Goal: Task Accomplishment & Management: Use online tool/utility

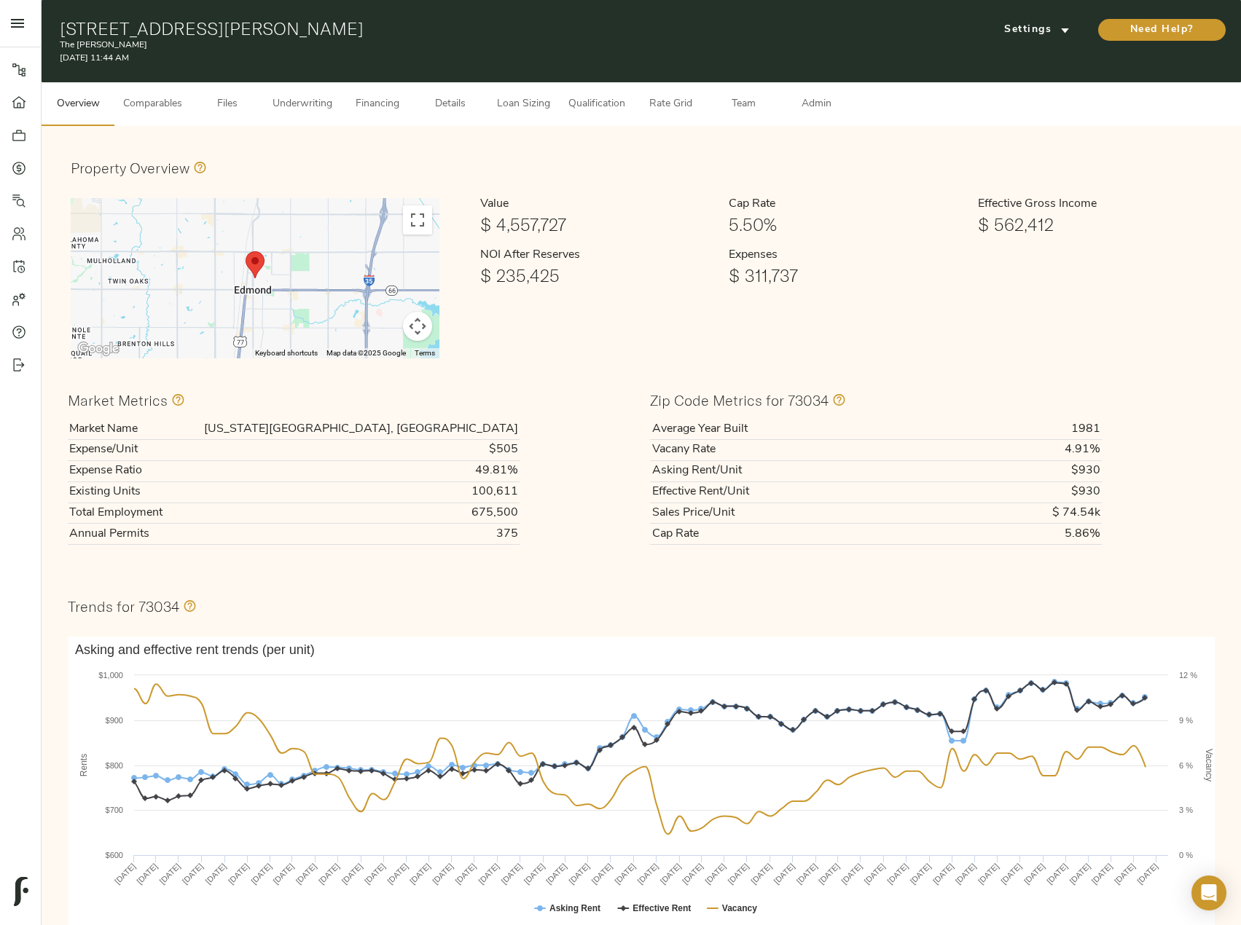
click at [181, 99] on span "Comparables" at bounding box center [152, 104] width 59 height 18
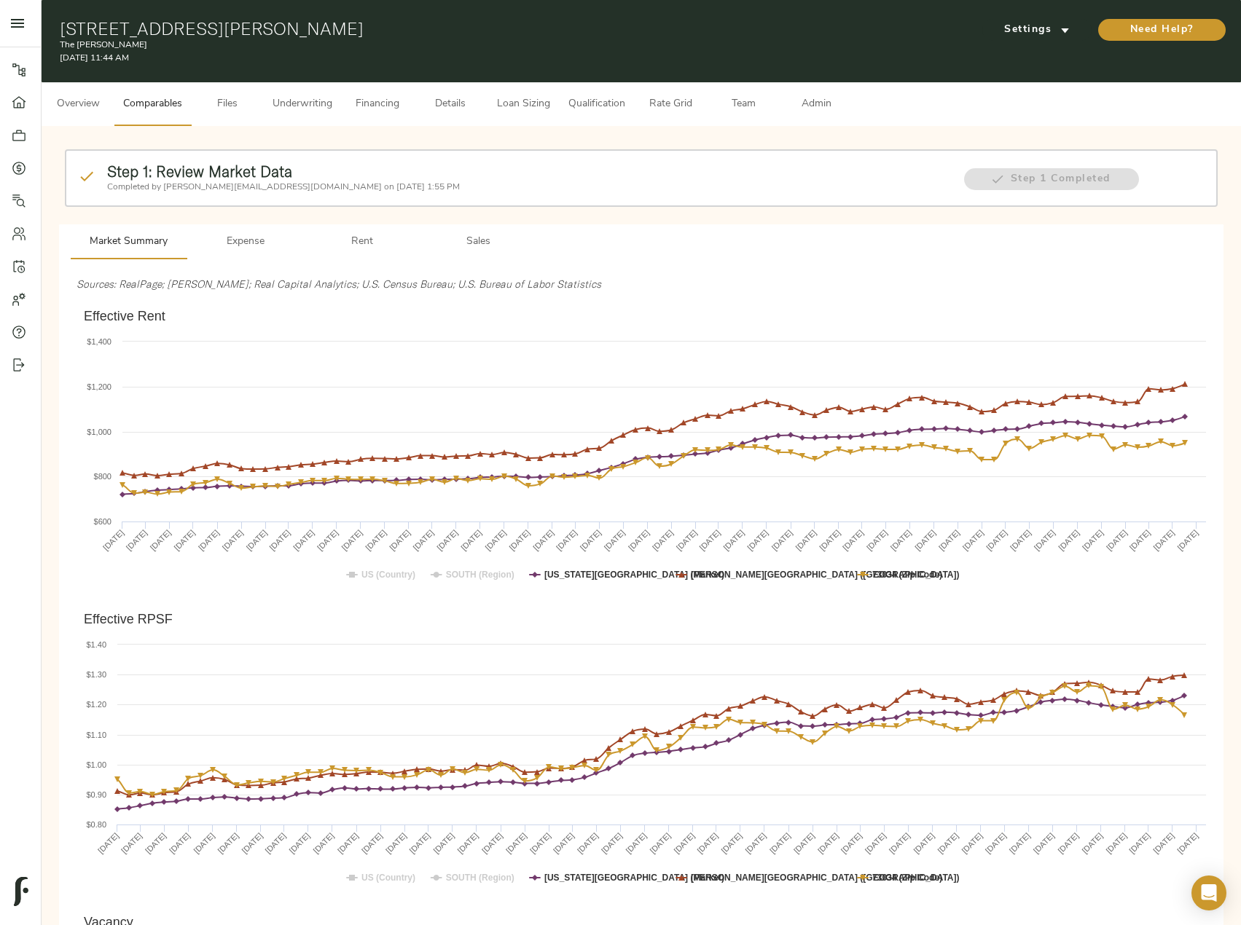
click at [483, 246] on span "Sales" at bounding box center [478, 242] width 99 height 18
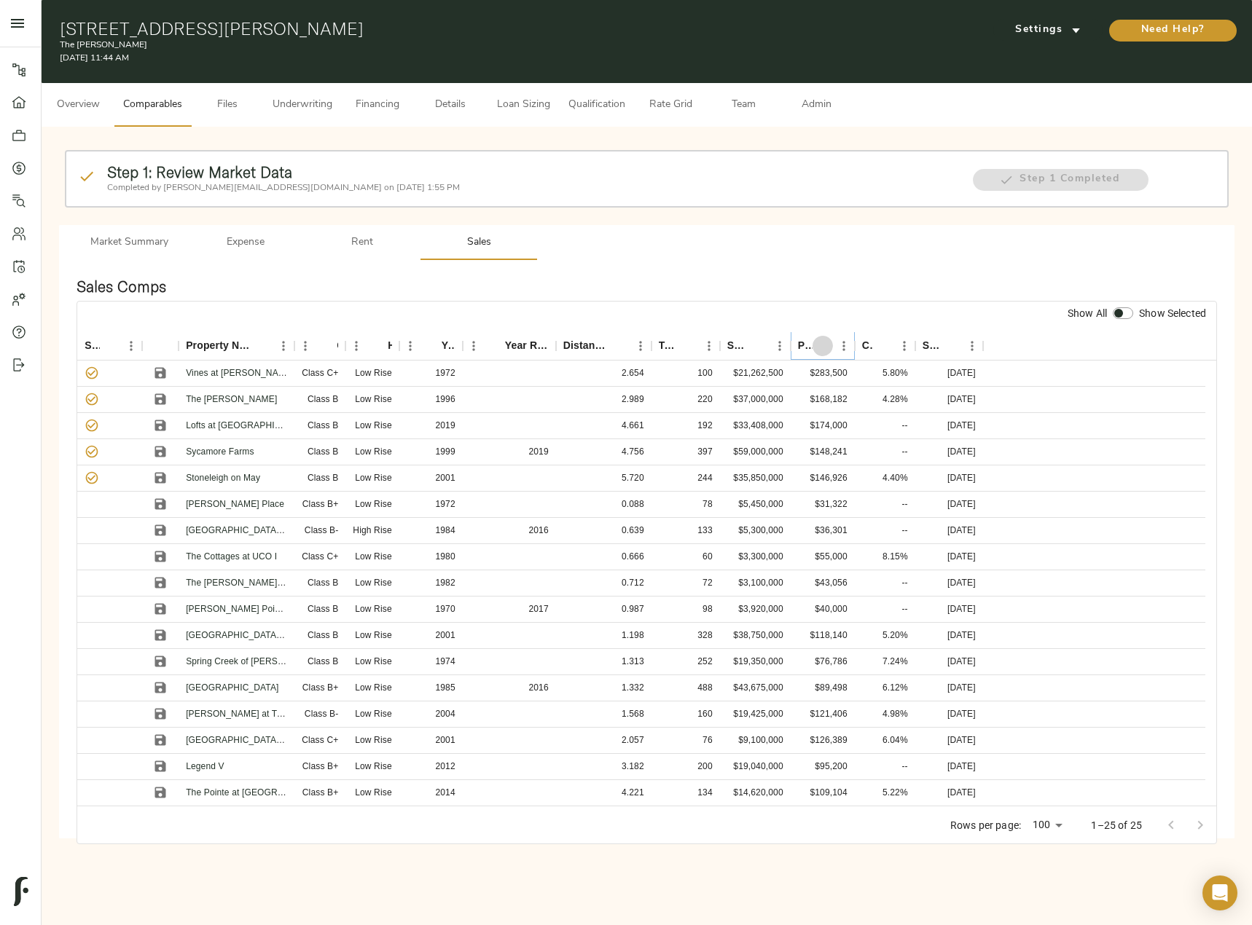
click at [824, 348] on icon "Sort" at bounding box center [822, 346] width 13 height 13
click at [824, 348] on icon "Sort" at bounding box center [822, 346] width 9 height 9
click at [824, 348] on icon "Sort" at bounding box center [822, 346] width 13 height 13
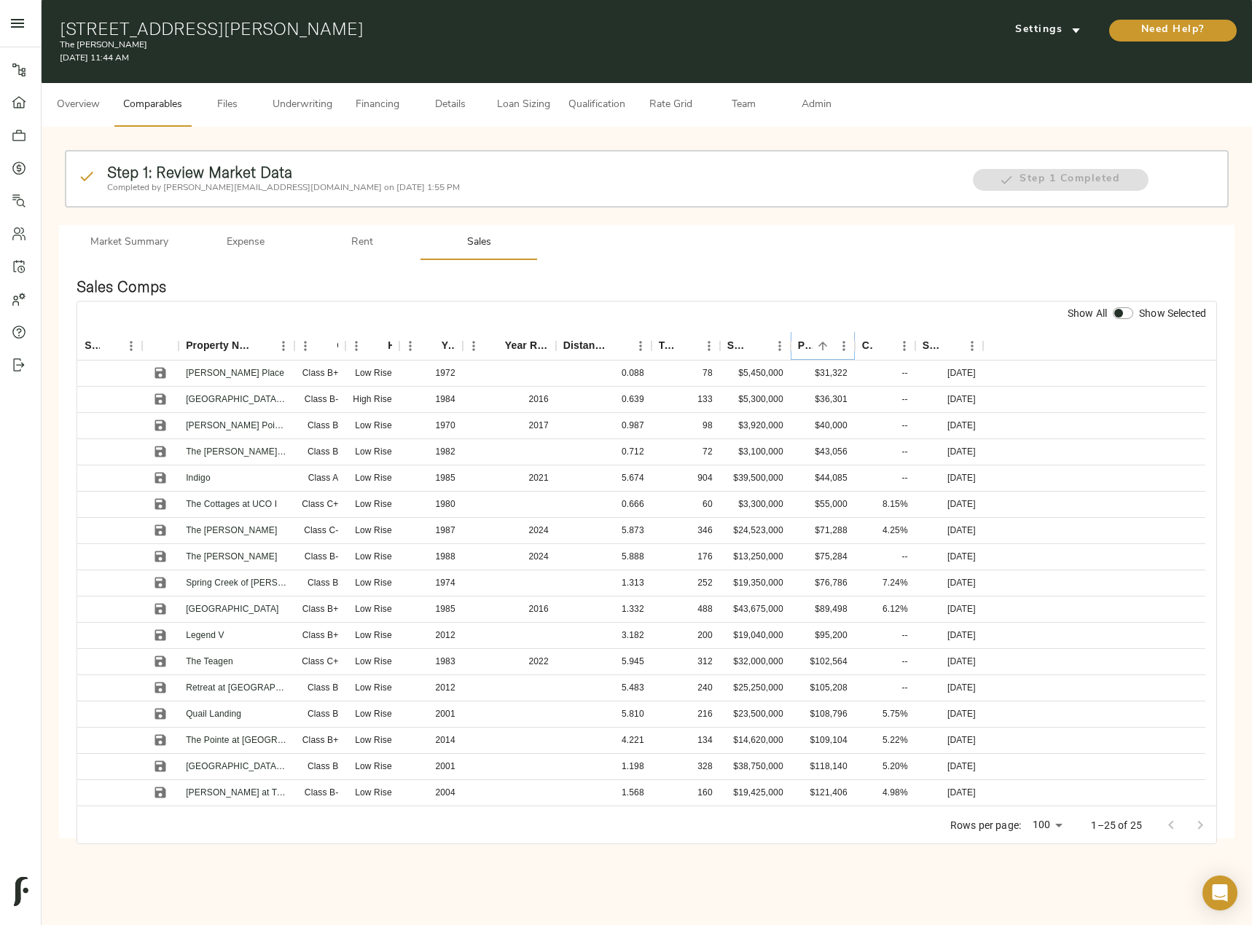
click at [824, 348] on icon "Sort" at bounding box center [822, 346] width 13 height 13
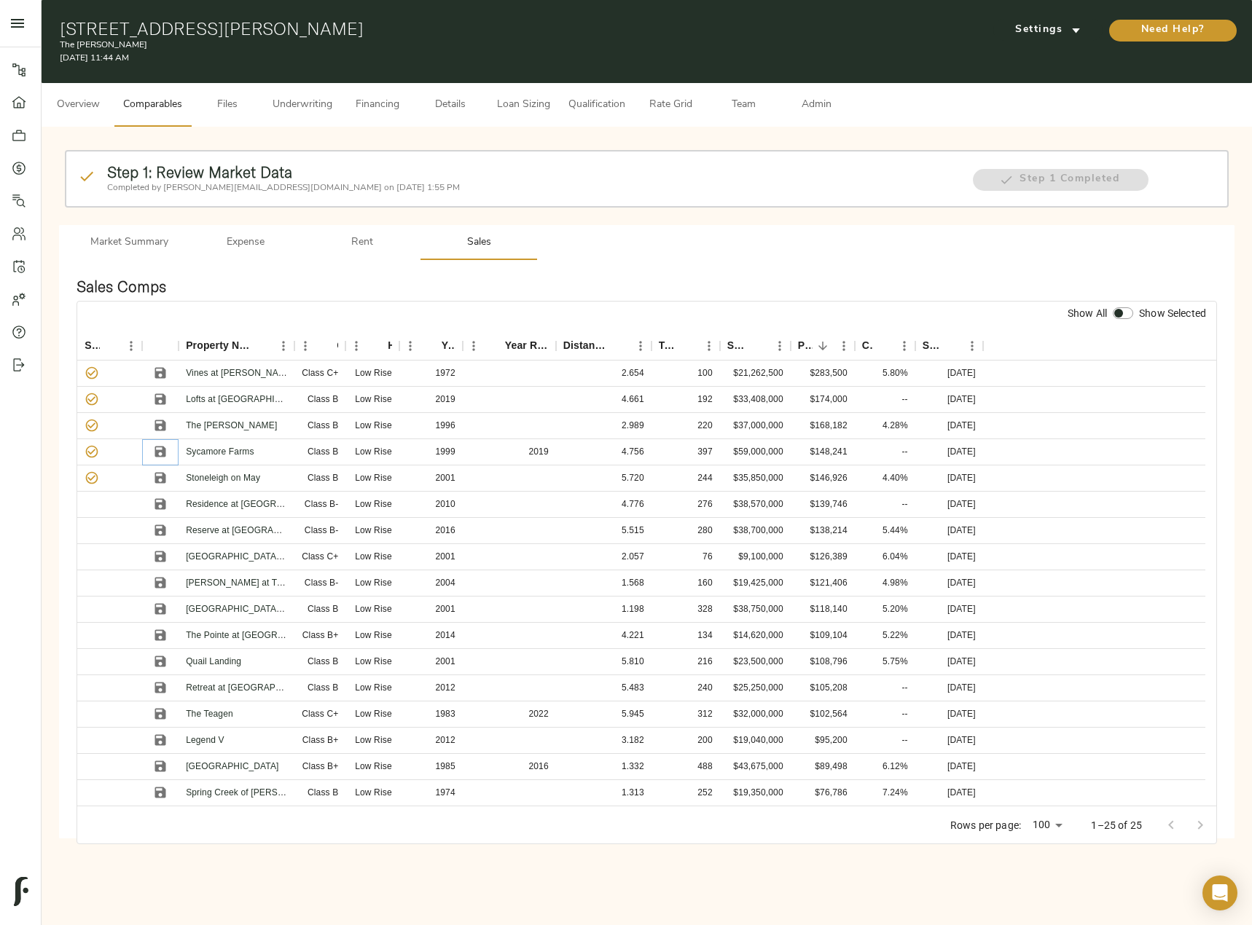
click at [162, 448] on icon "Save" at bounding box center [160, 451] width 15 height 15
click at [161, 480] on icon "Save" at bounding box center [160, 478] width 15 height 15
click at [819, 96] on span "Admin" at bounding box center [815, 105] width 55 height 18
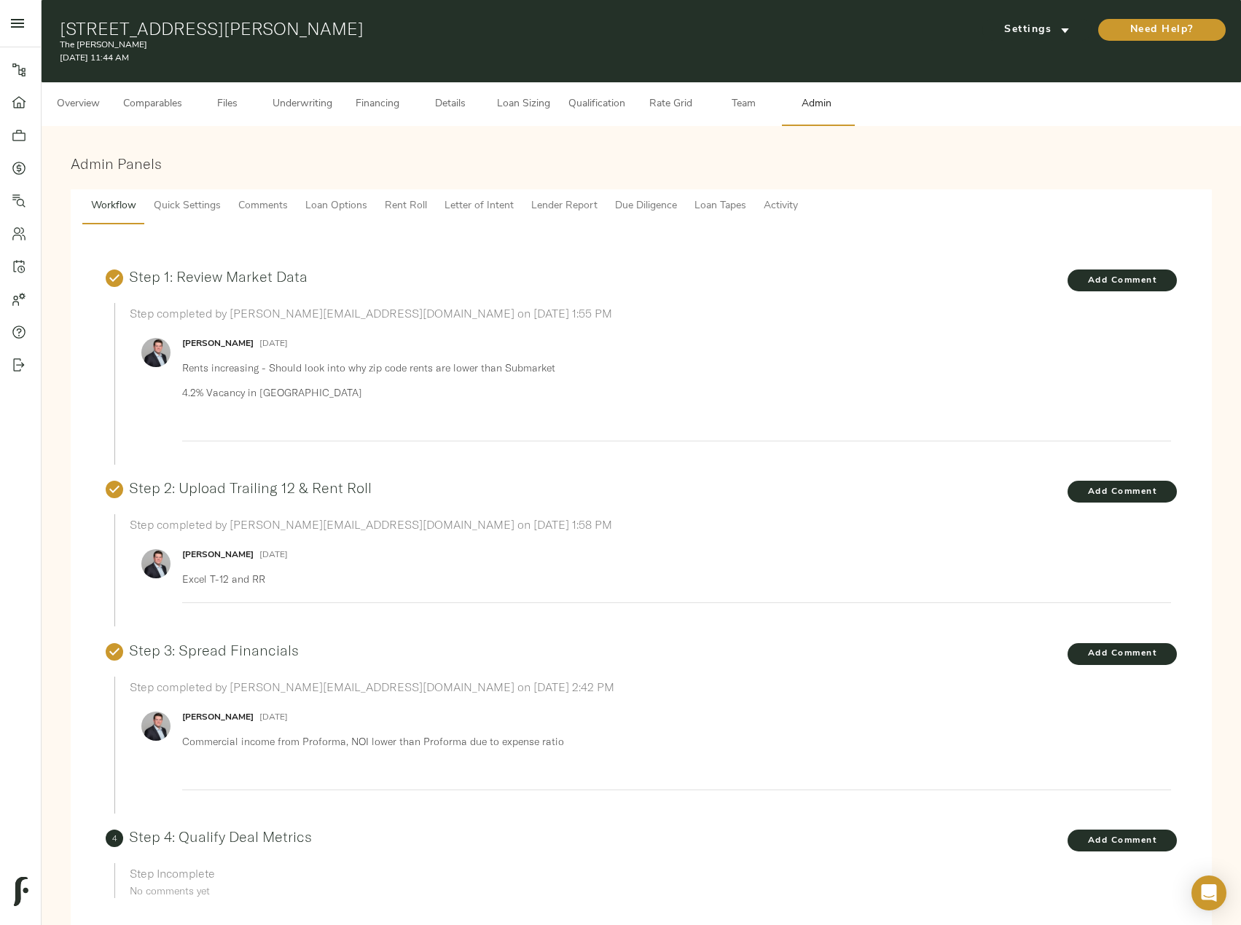
click at [572, 207] on span "Lender Report" at bounding box center [564, 206] width 66 height 18
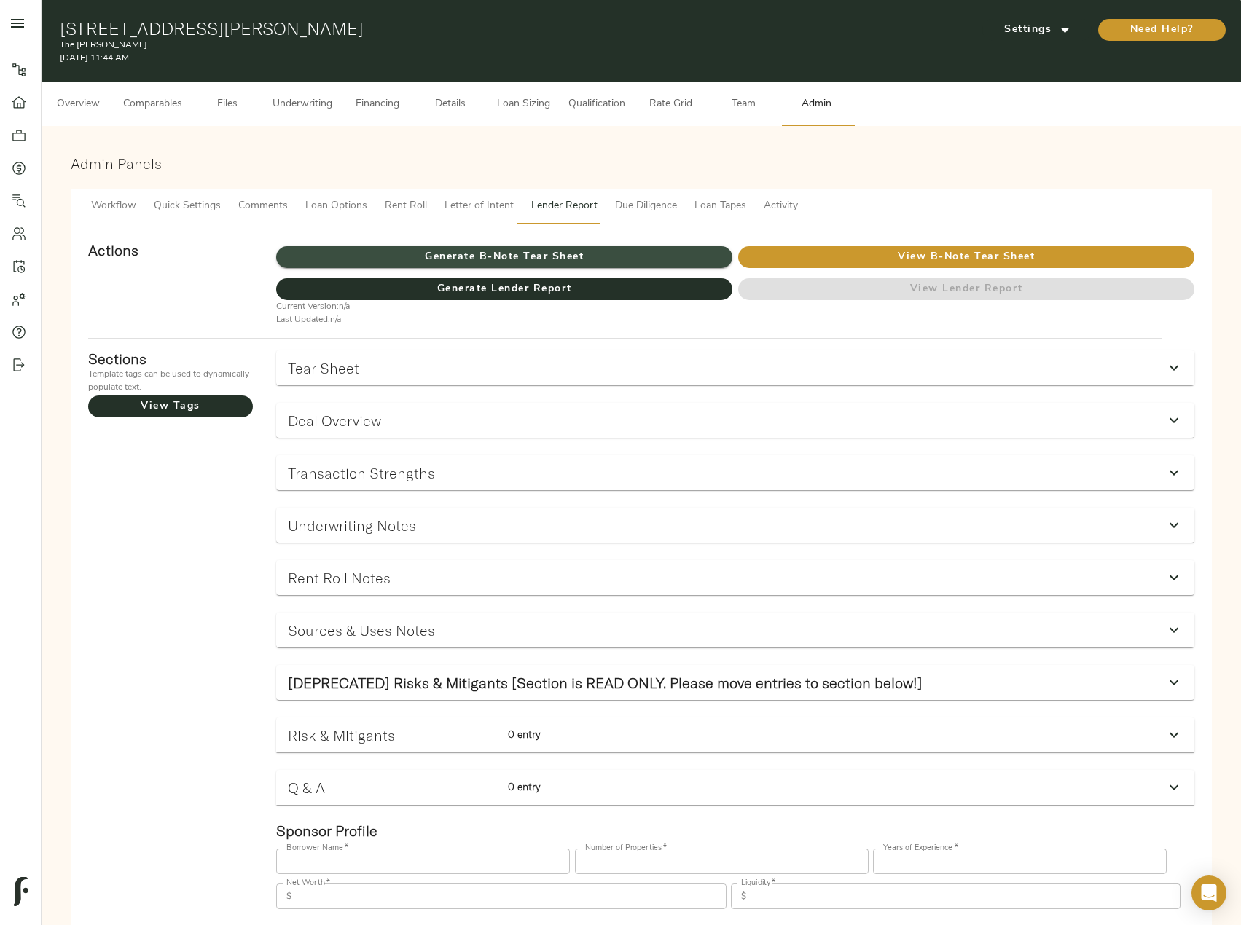
click at [559, 257] on span "Generate B-Note Tear Sheet" at bounding box center [504, 257] width 456 height 18
click at [169, 106] on span "Comparables" at bounding box center [152, 104] width 59 height 18
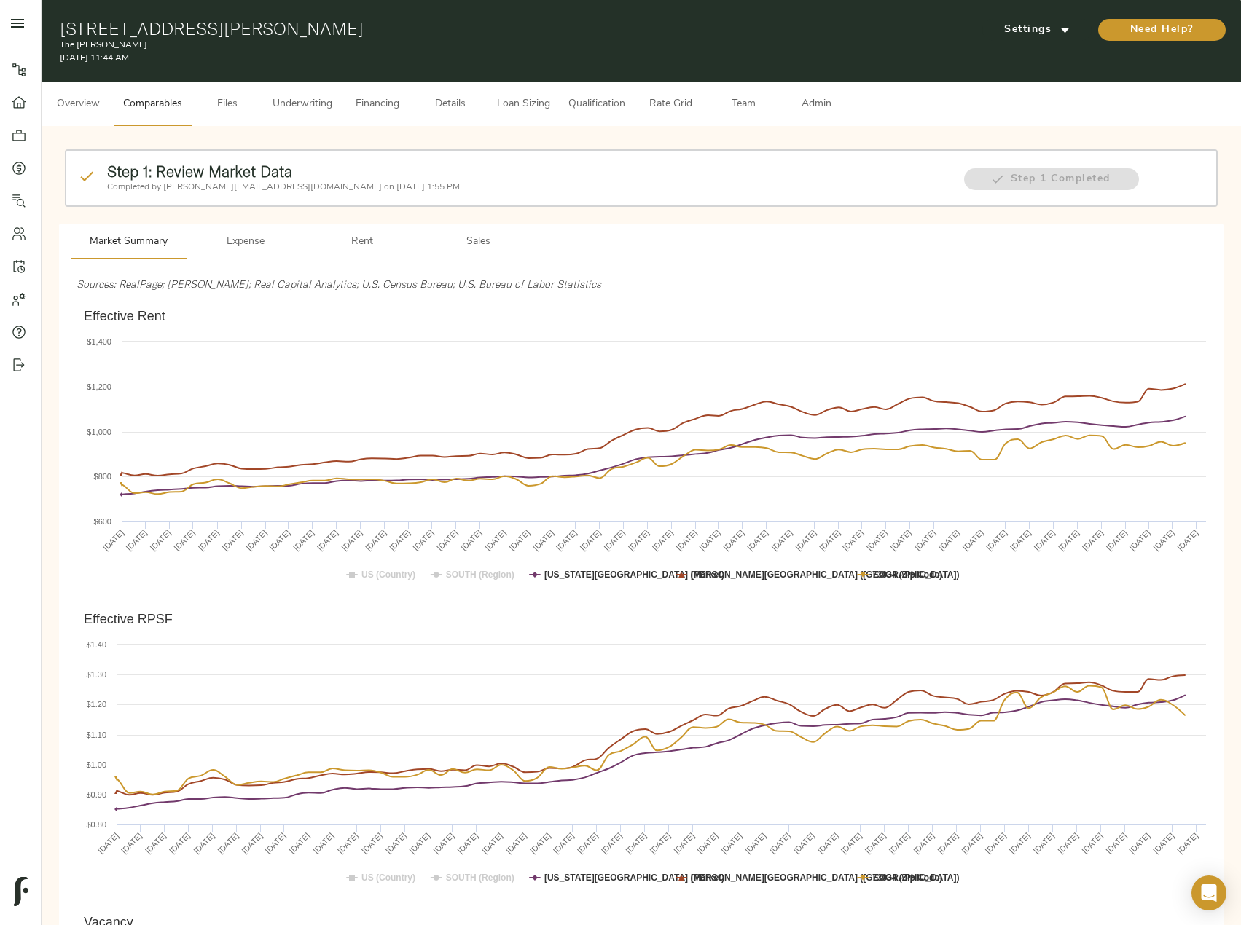
click at [363, 244] on span "Rent" at bounding box center [362, 242] width 99 height 18
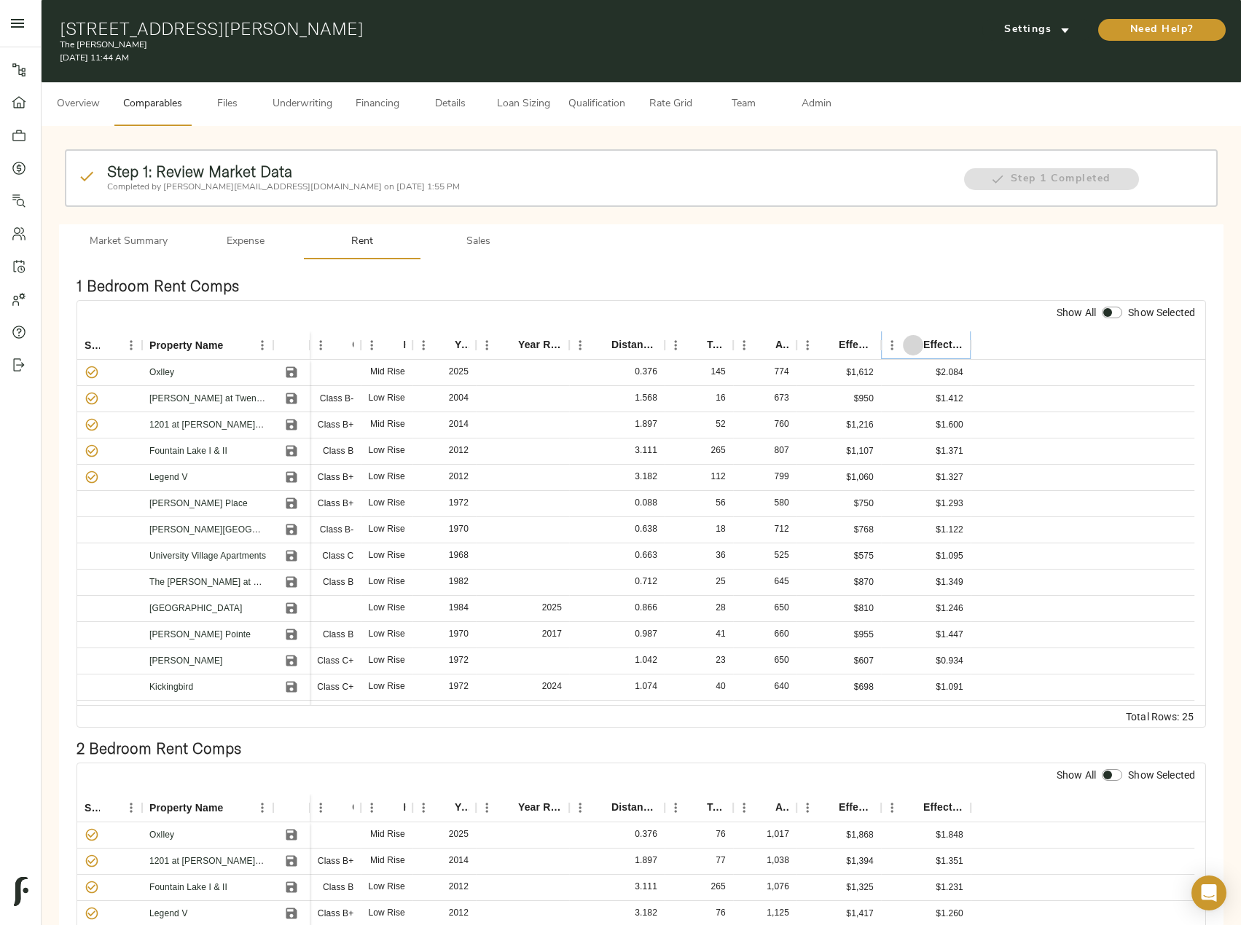
click at [912, 342] on icon "Sort" at bounding box center [912, 345] width 13 height 13
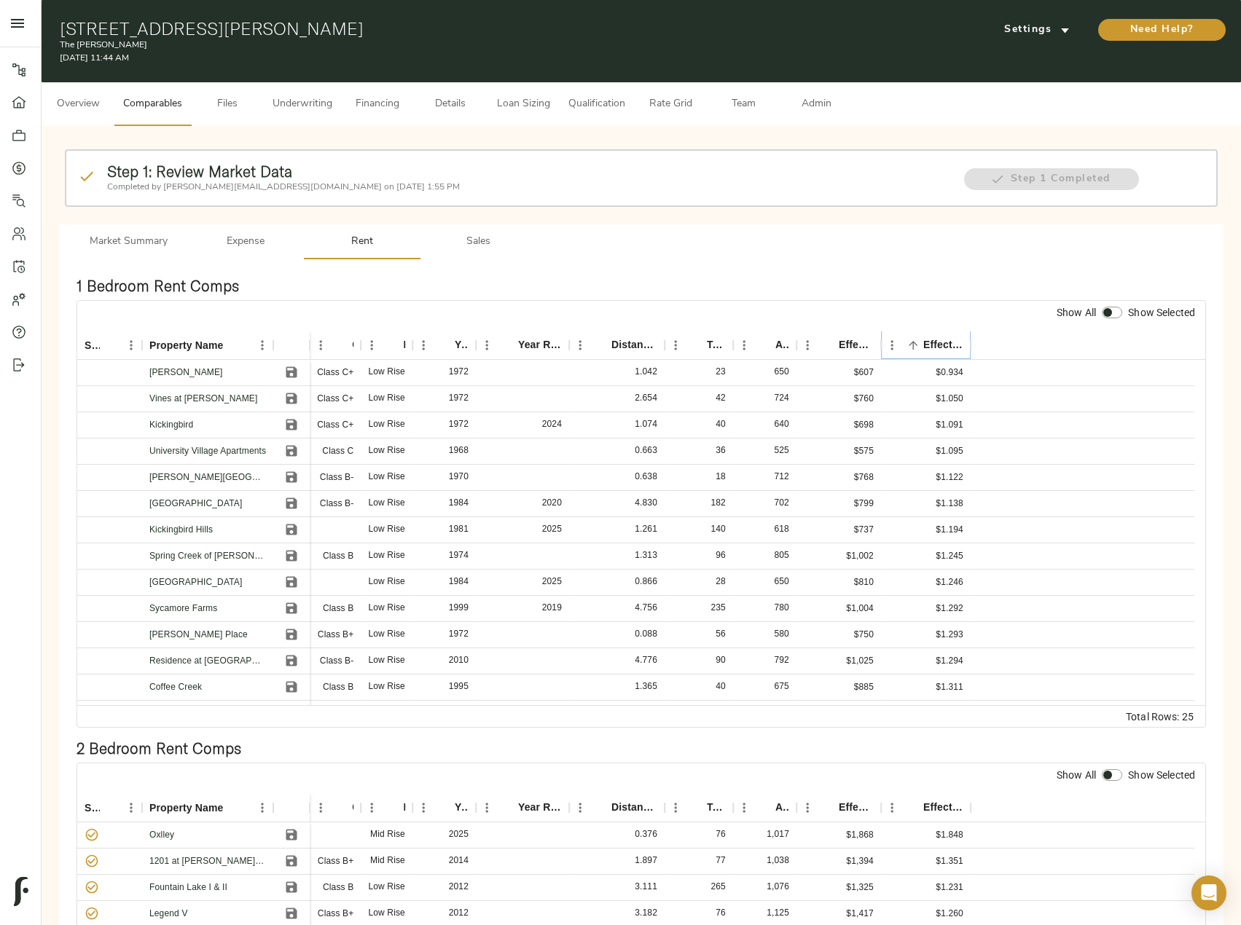
click at [912, 342] on icon "Sort" at bounding box center [912, 345] width 13 height 13
click at [286, 398] on icon "Save" at bounding box center [291, 398] width 11 height 11
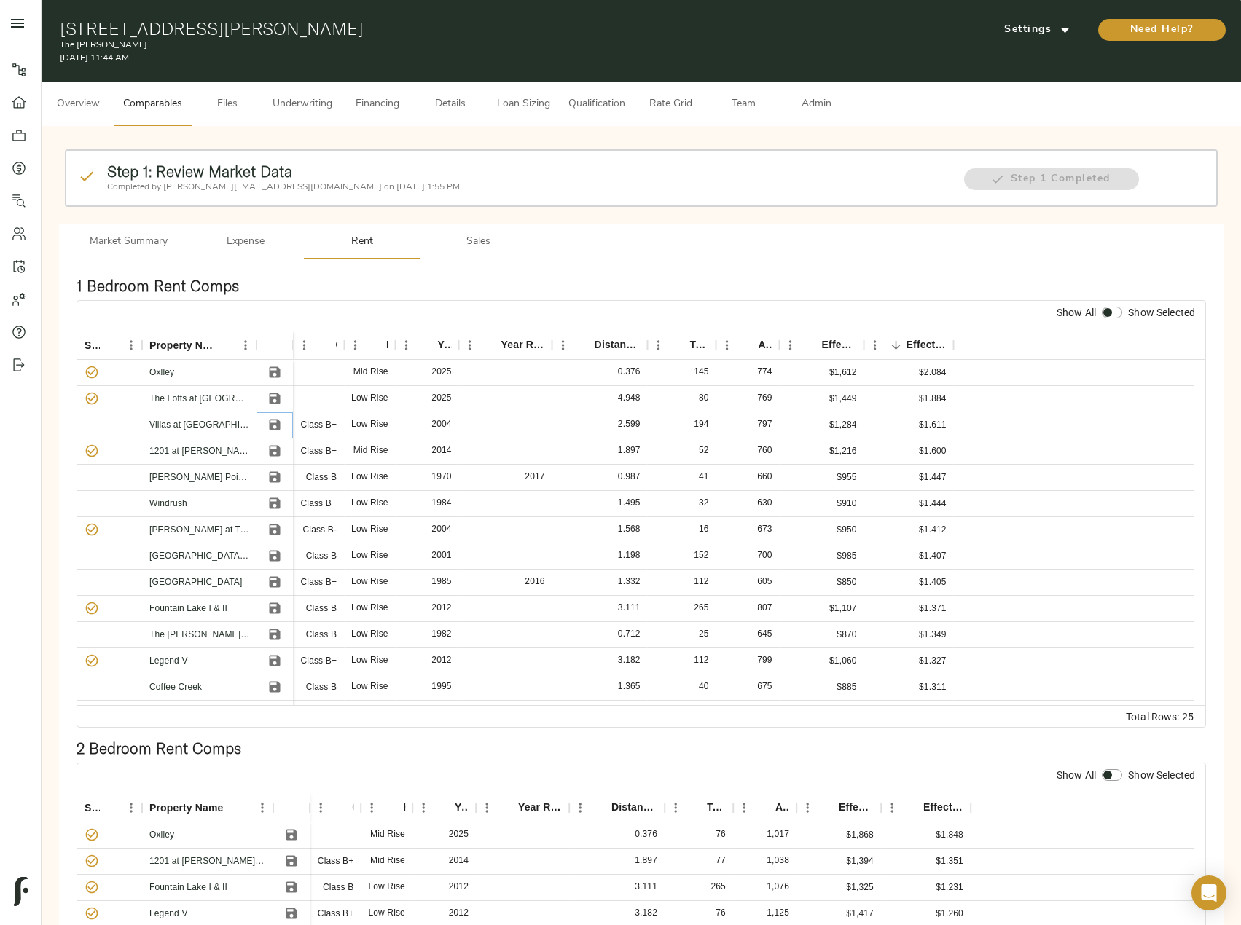
click at [279, 428] on icon "Save" at bounding box center [275, 425] width 11 height 11
click at [275, 534] on icon "Save" at bounding box center [275, 530] width 11 height 11
click at [280, 612] on icon "Save" at bounding box center [275, 608] width 11 height 11
click at [277, 662] on icon "Save" at bounding box center [275, 661] width 11 height 11
click at [278, 477] on icon "Save" at bounding box center [275, 477] width 11 height 11
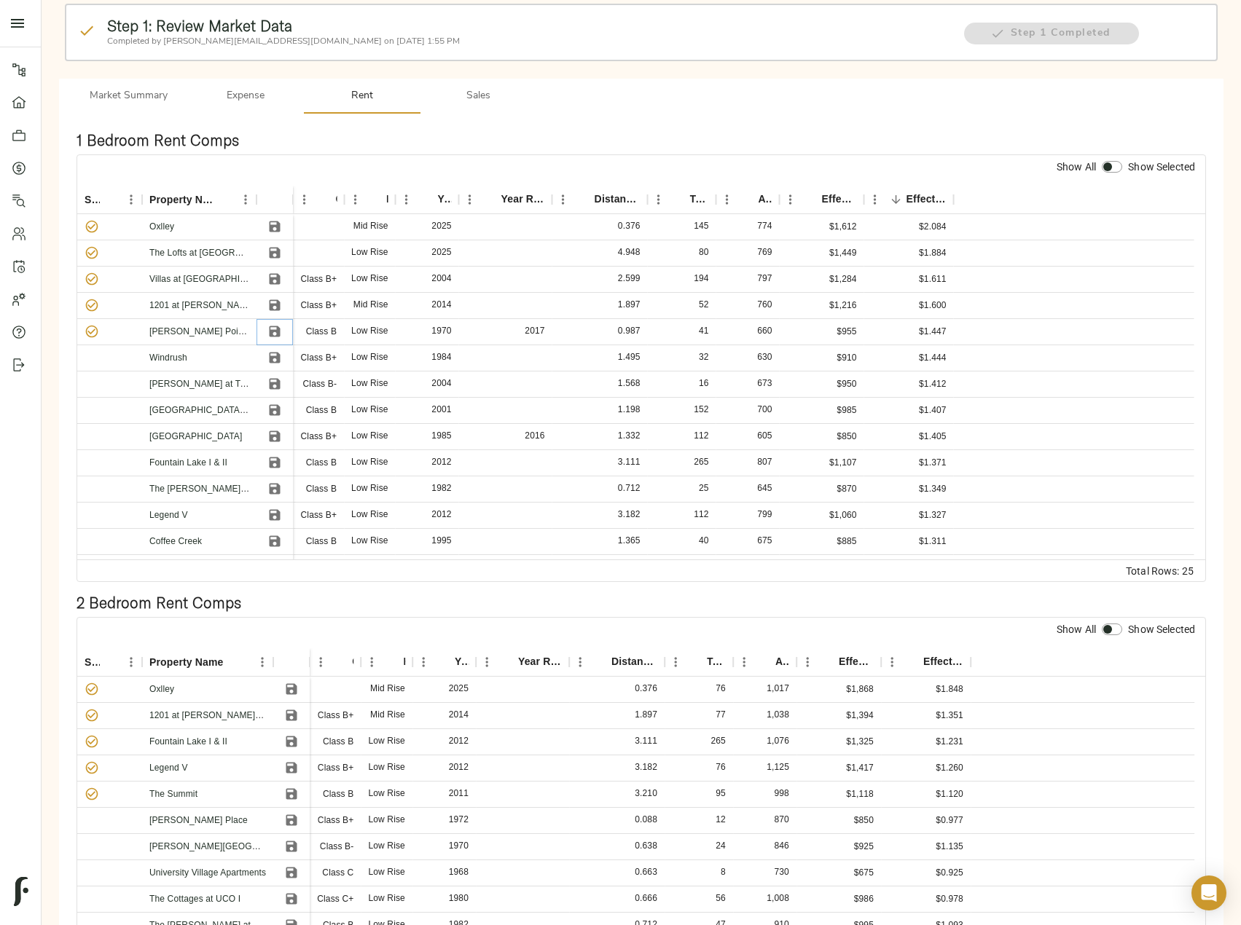
scroll to position [219, 0]
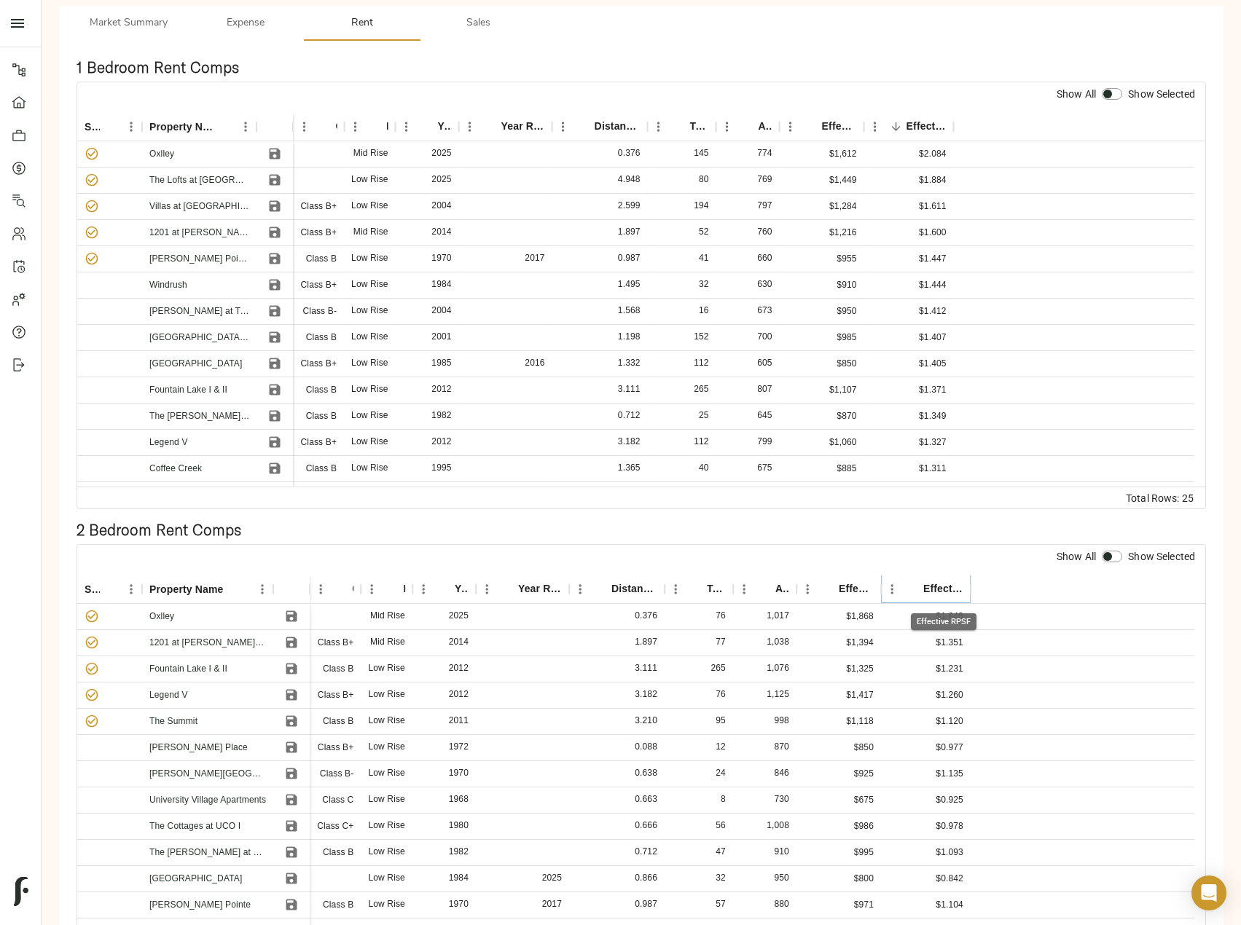
click at [918, 589] on icon "Sort" at bounding box center [912, 589] width 13 height 13
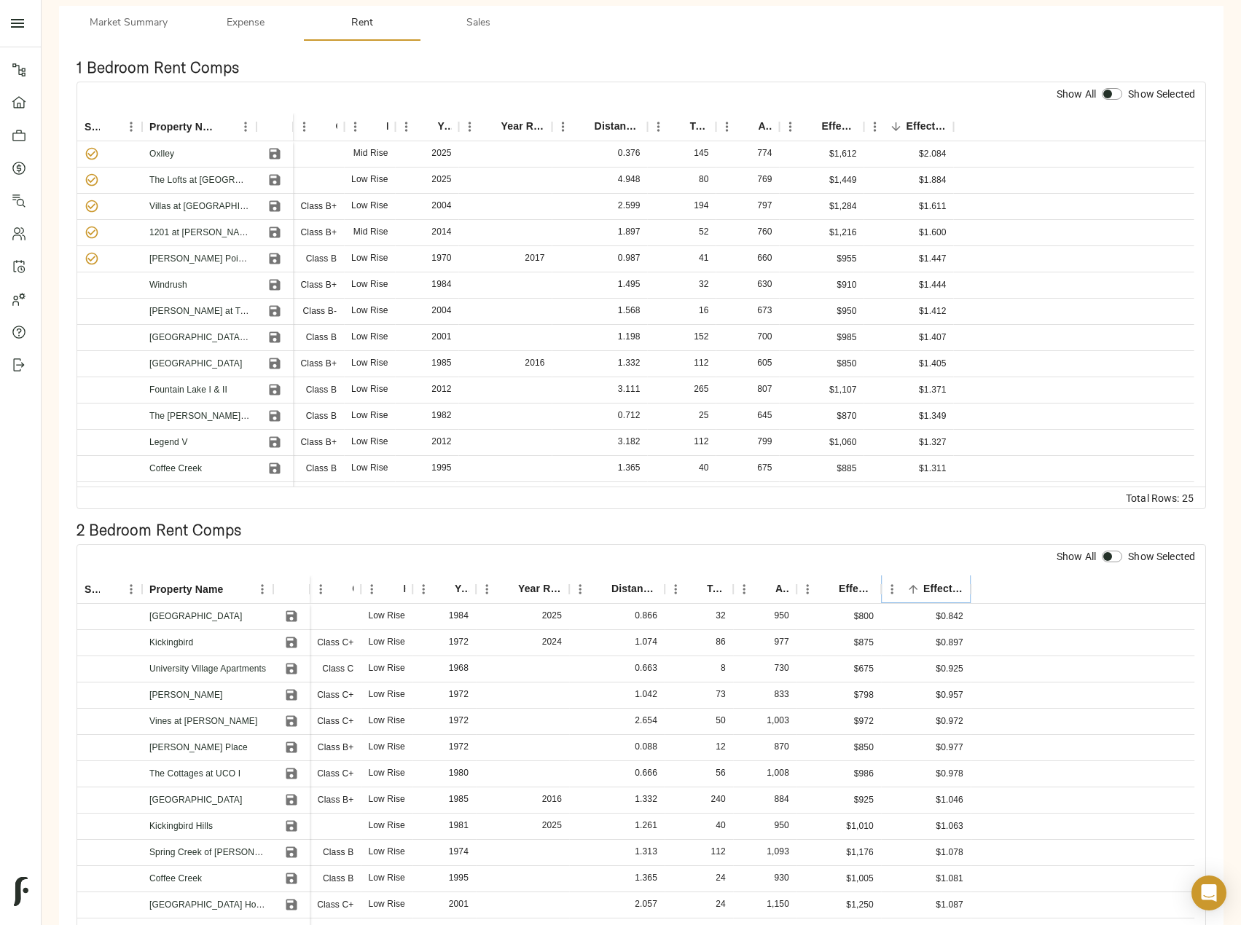
click at [915, 589] on icon "Sort" at bounding box center [912, 589] width 13 height 13
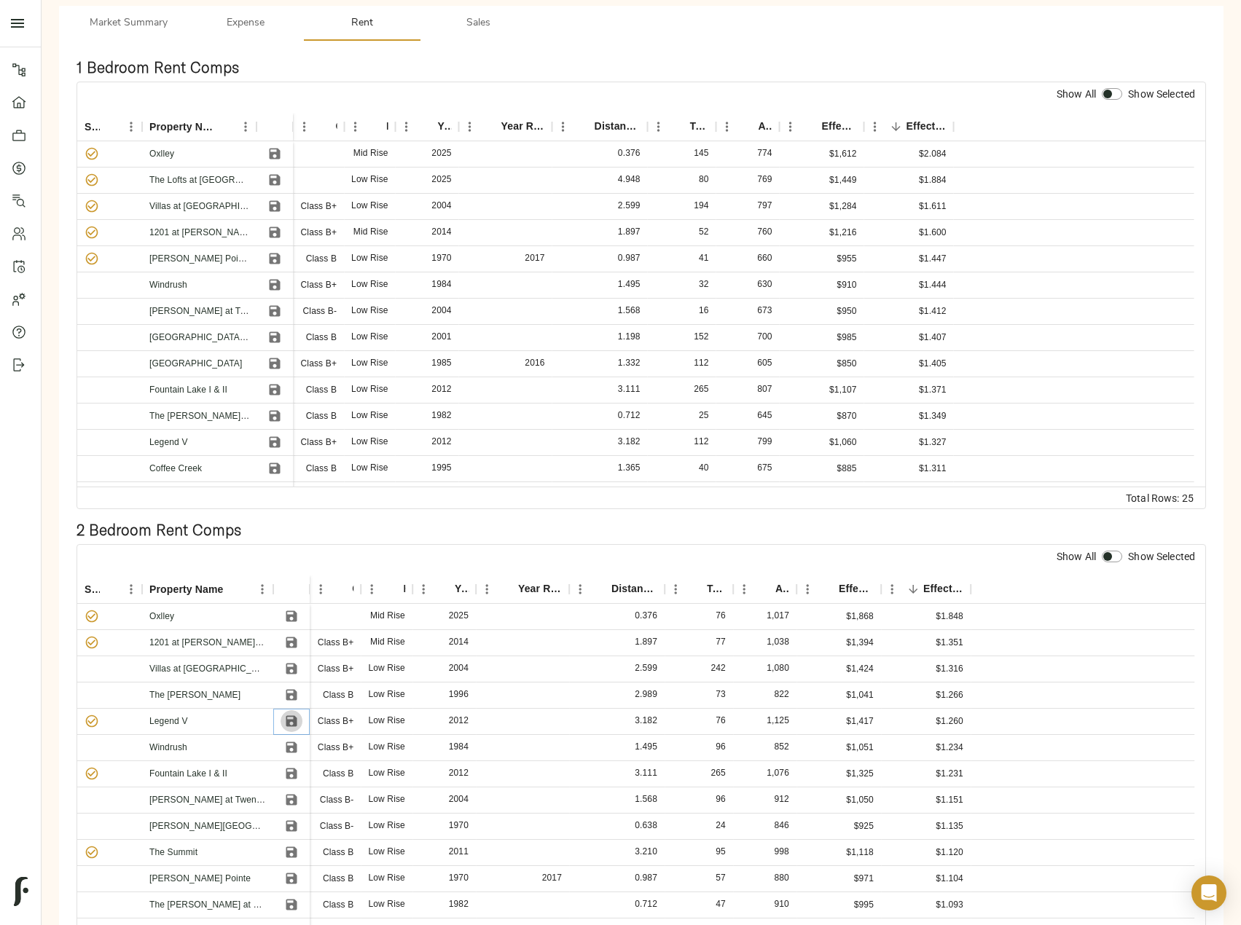
click at [289, 720] on icon "Save" at bounding box center [291, 721] width 11 height 11
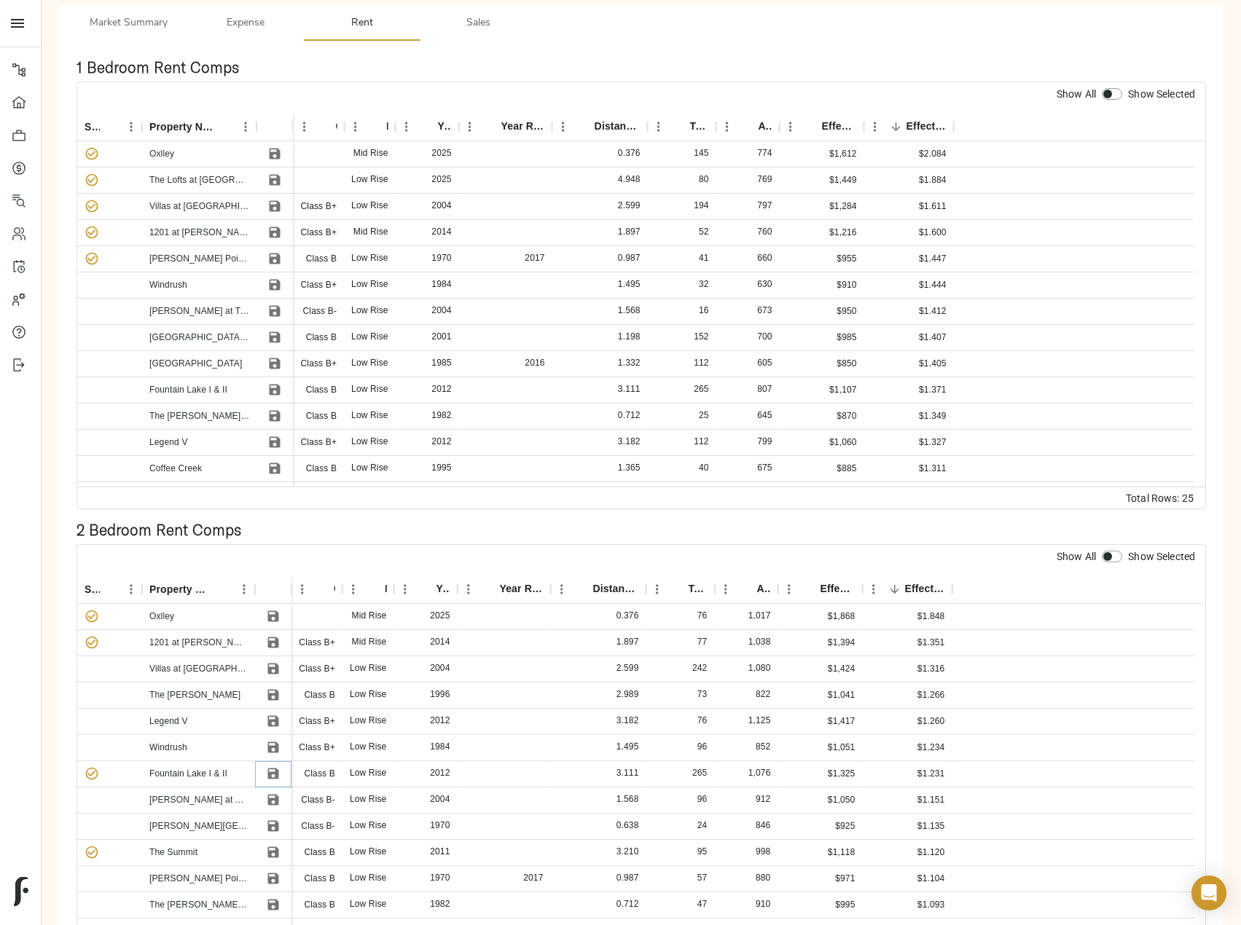
click at [272, 775] on icon "Save" at bounding box center [272, 774] width 11 height 11
click at [270, 853] on icon "Save" at bounding box center [272, 852] width 11 height 11
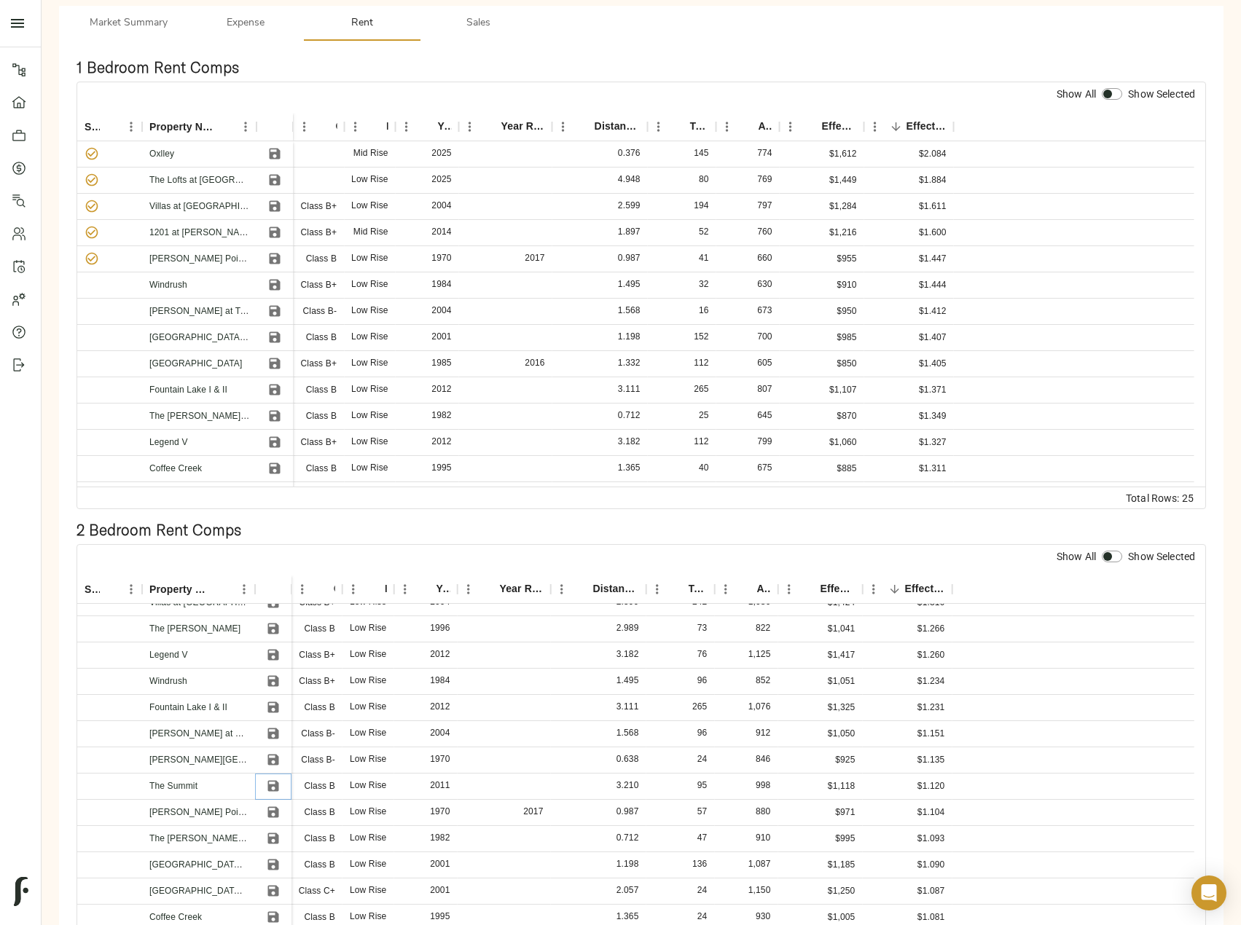
scroll to position [0, 0]
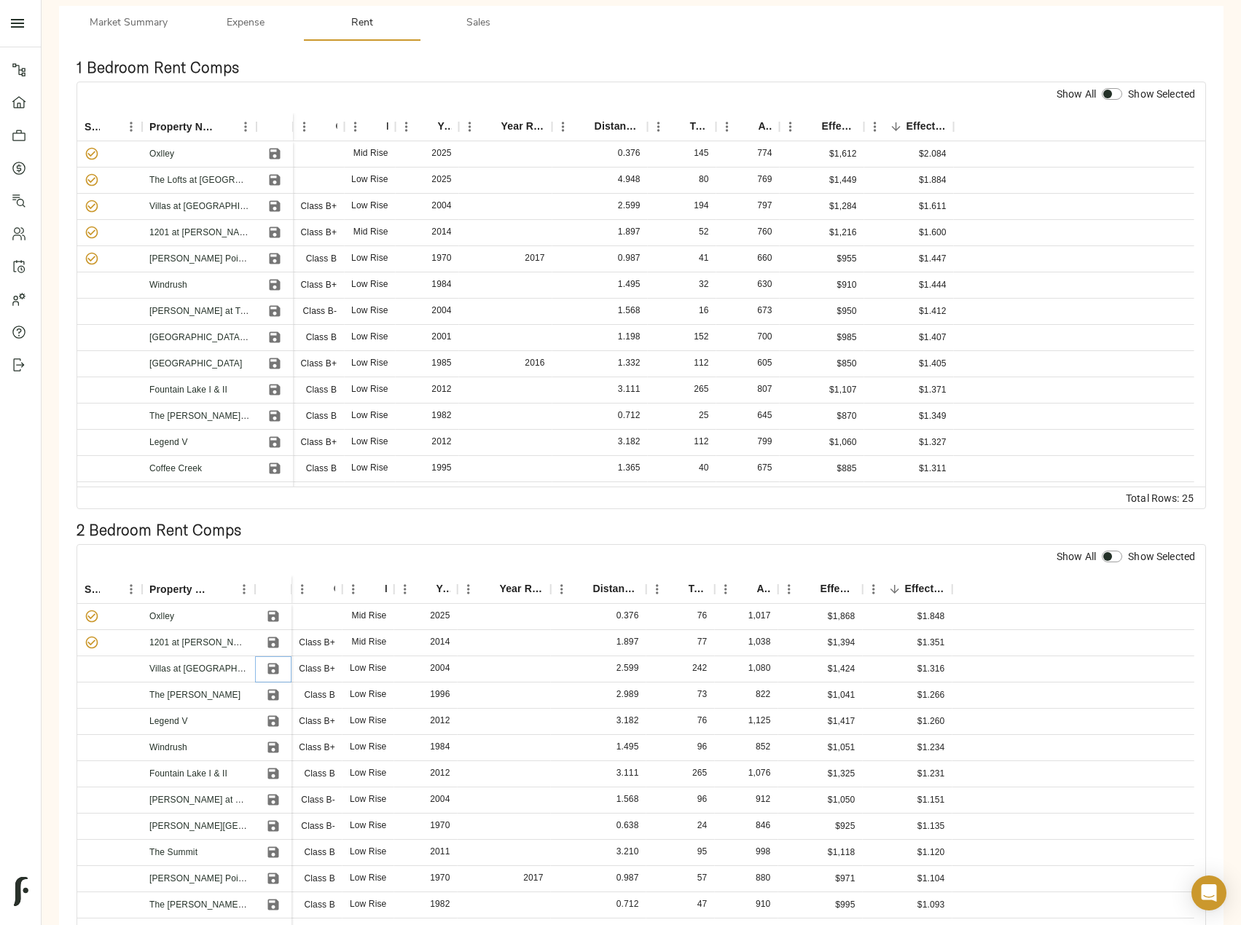
click at [276, 672] on icon "Save" at bounding box center [272, 669] width 11 height 11
click at [273, 699] on icon "Save" at bounding box center [273, 695] width 15 height 15
click at [274, 723] on icon "Save" at bounding box center [273, 721] width 15 height 15
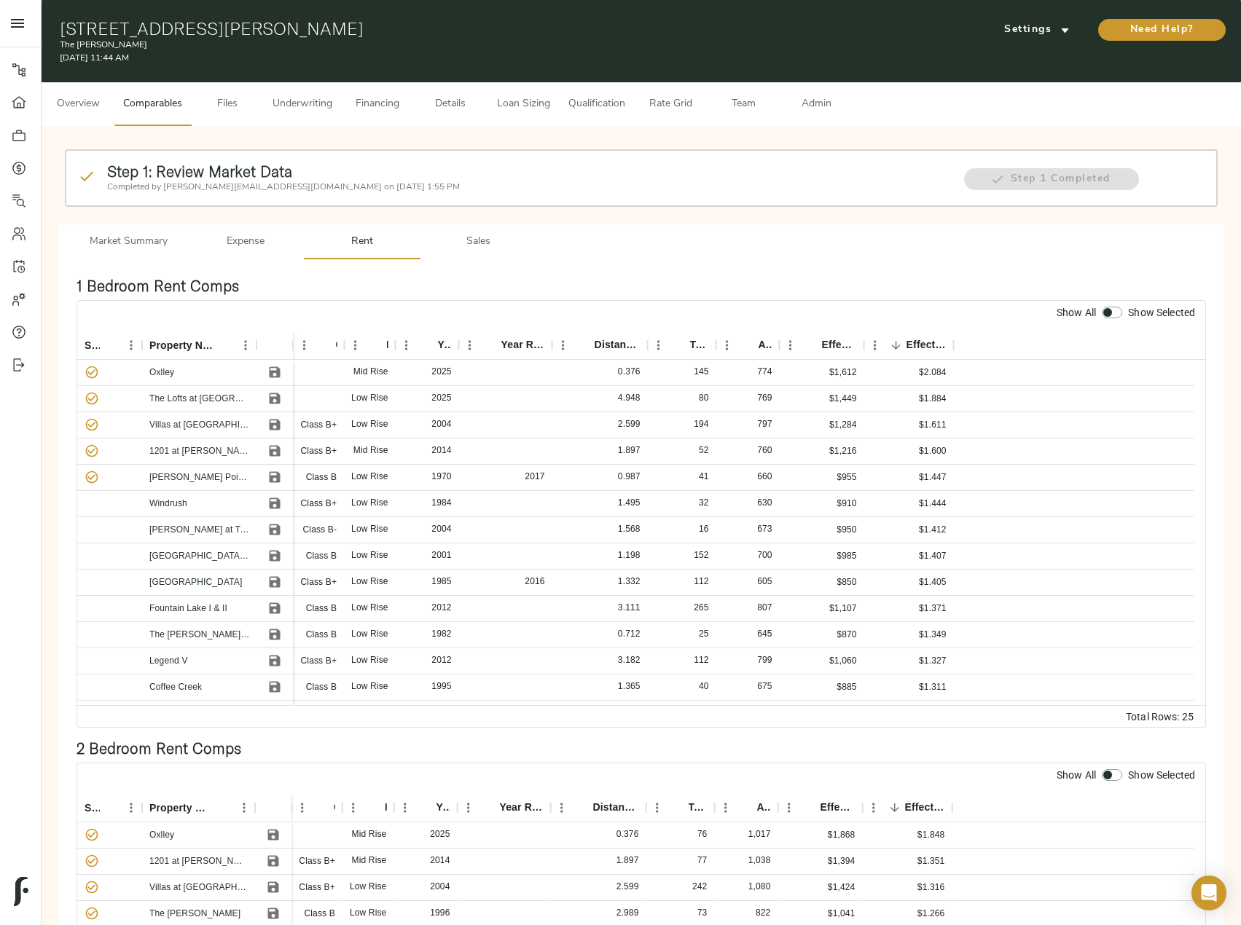
click at [813, 92] on button "Admin" at bounding box center [816, 104] width 73 height 44
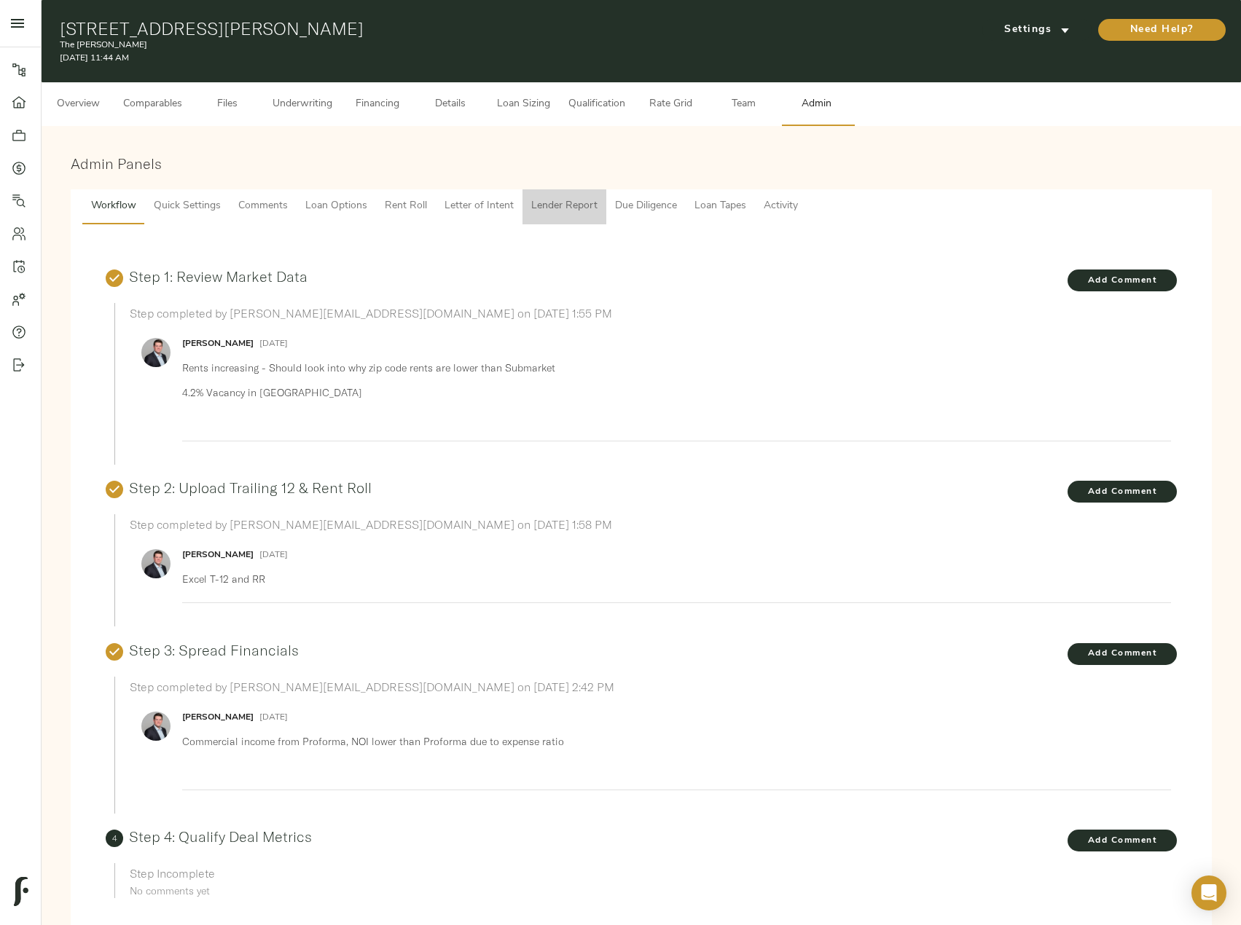
click at [576, 204] on span "Lender Report" at bounding box center [564, 206] width 66 height 18
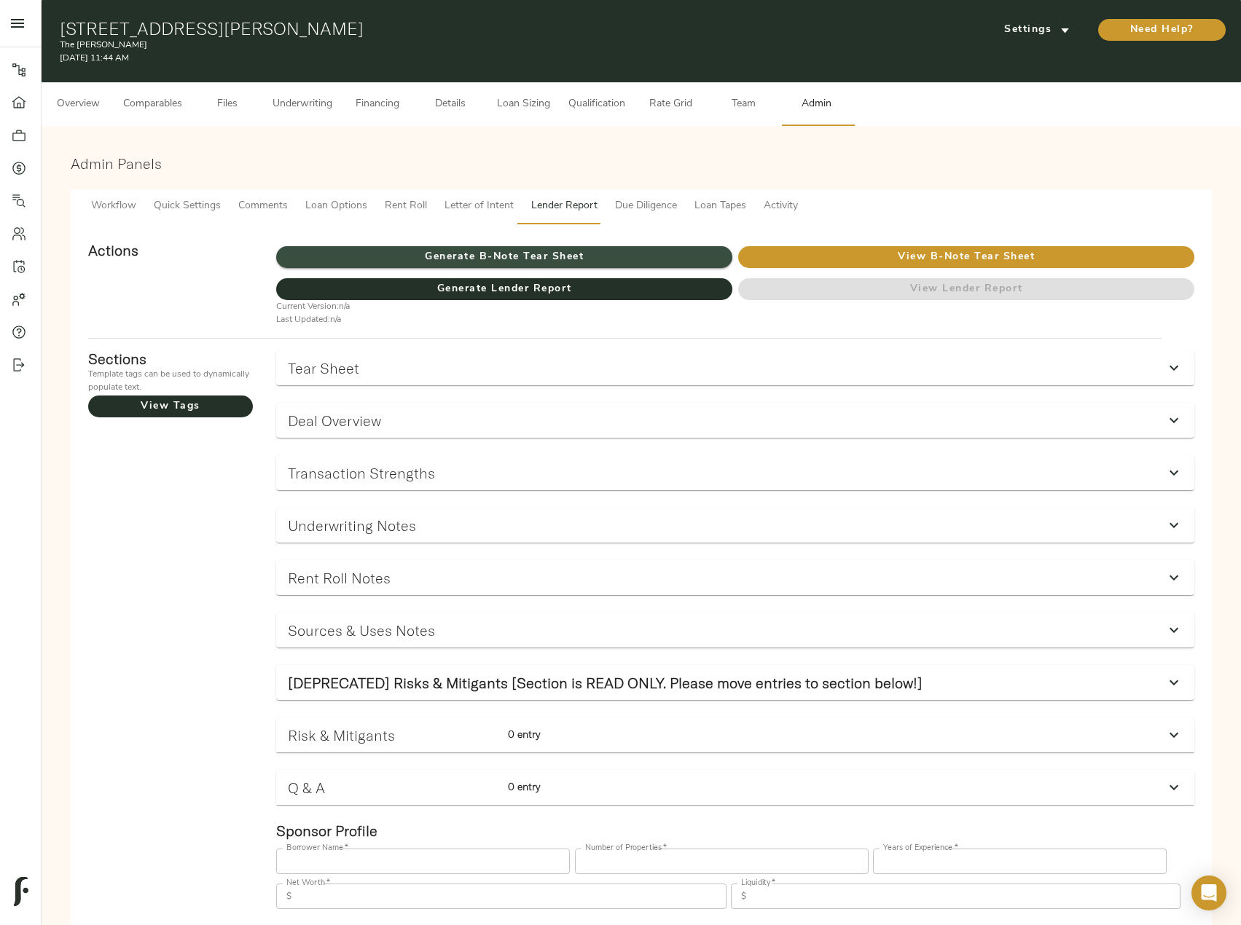
click at [593, 254] on span "Generate B-Note Tear Sheet" at bounding box center [504, 257] width 456 height 18
